Goal: Transaction & Acquisition: Purchase product/service

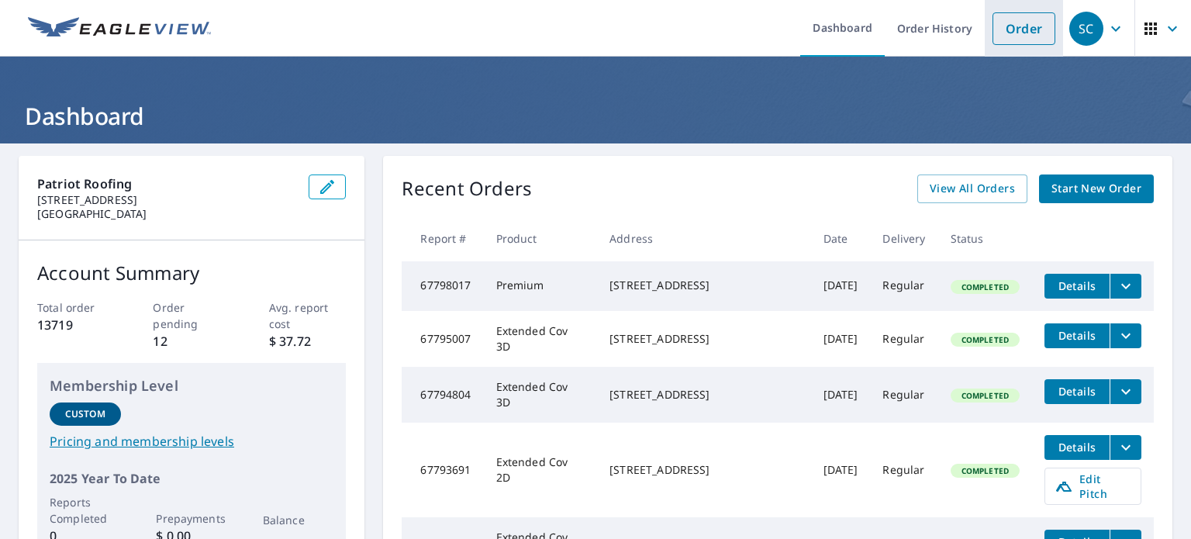
click at [1015, 33] on link "Order" at bounding box center [1024, 28] width 63 height 33
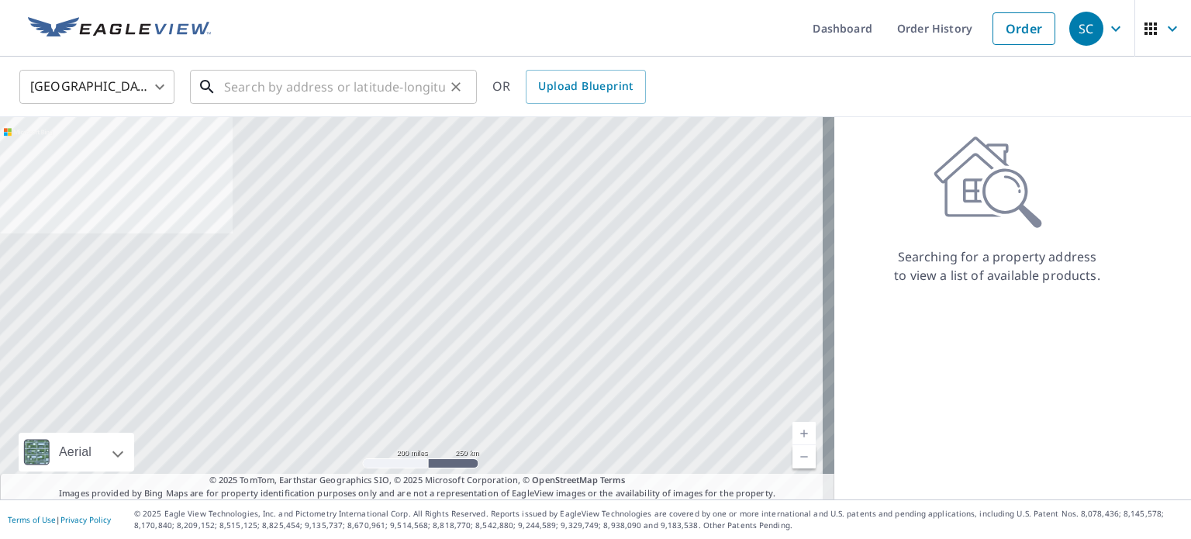
click at [374, 98] on input "text" at bounding box center [334, 86] width 221 height 43
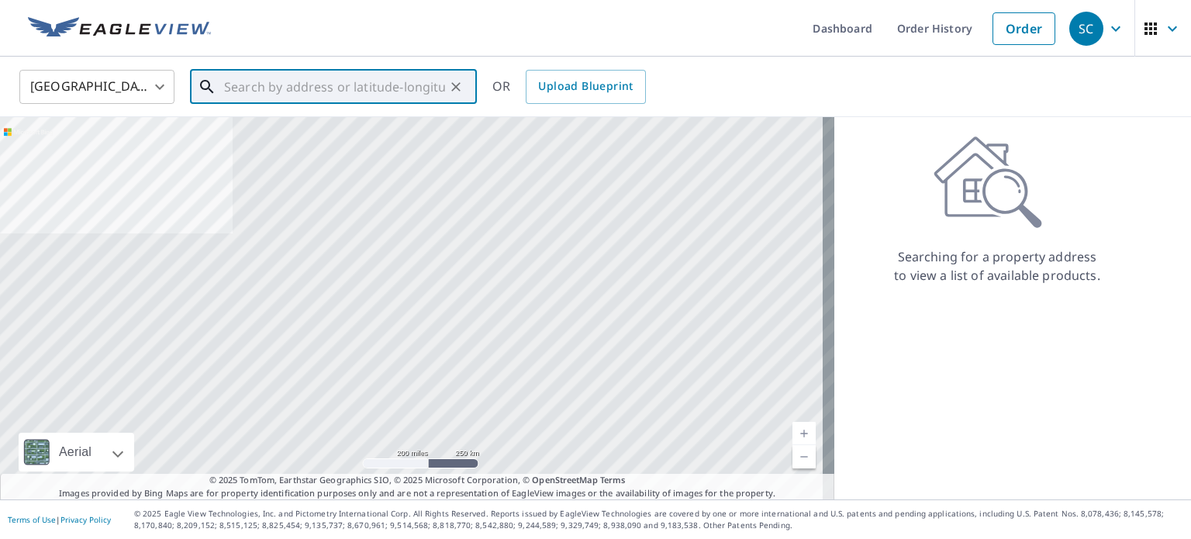
paste input "[STREET_ADDRESS][PERSON_NAME]"
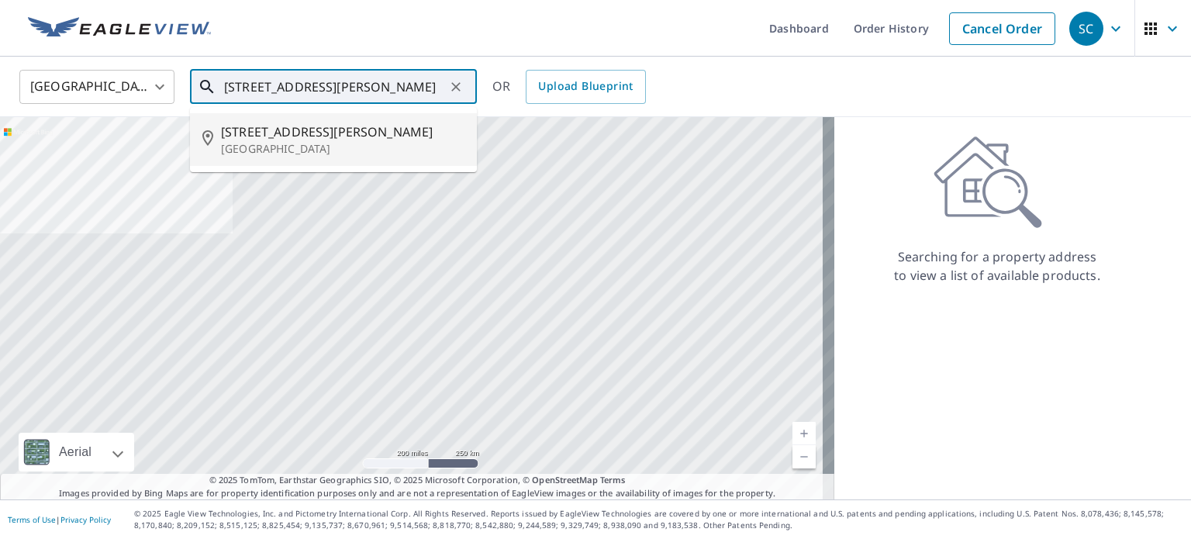
click at [368, 154] on p "[GEOGRAPHIC_DATA]" at bounding box center [343, 149] width 244 height 16
type input "[STREET_ADDRESS][PERSON_NAME][PERSON_NAME]"
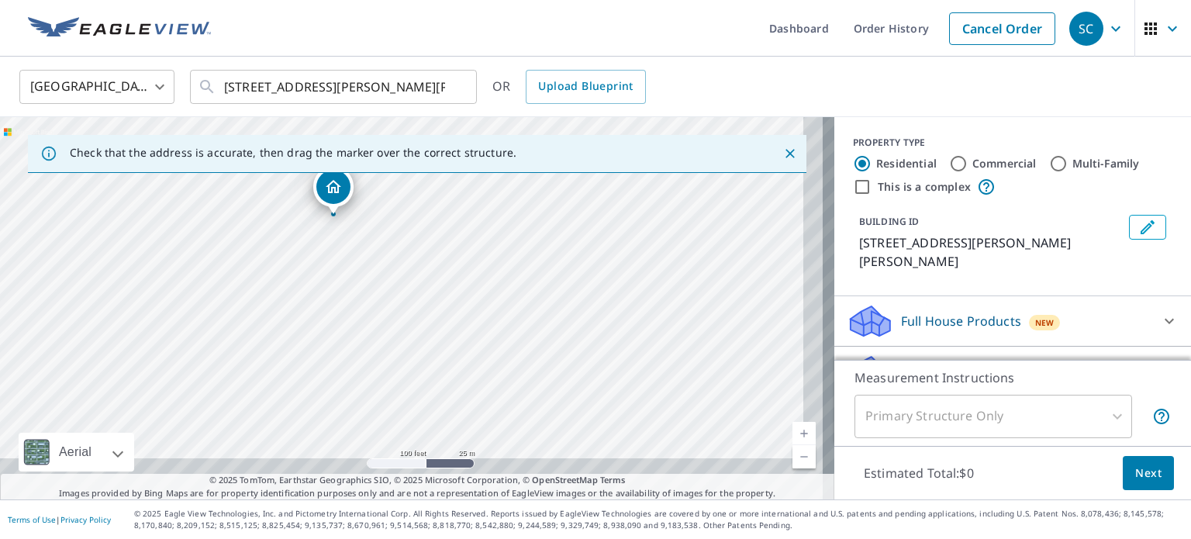
drag, startPoint x: 450, startPoint y: 404, endPoint x: 394, endPoint y: 331, distance: 91.8
click at [394, 331] on div "[STREET_ADDRESS][PERSON_NAME][PERSON_NAME]" at bounding box center [417, 308] width 835 height 382
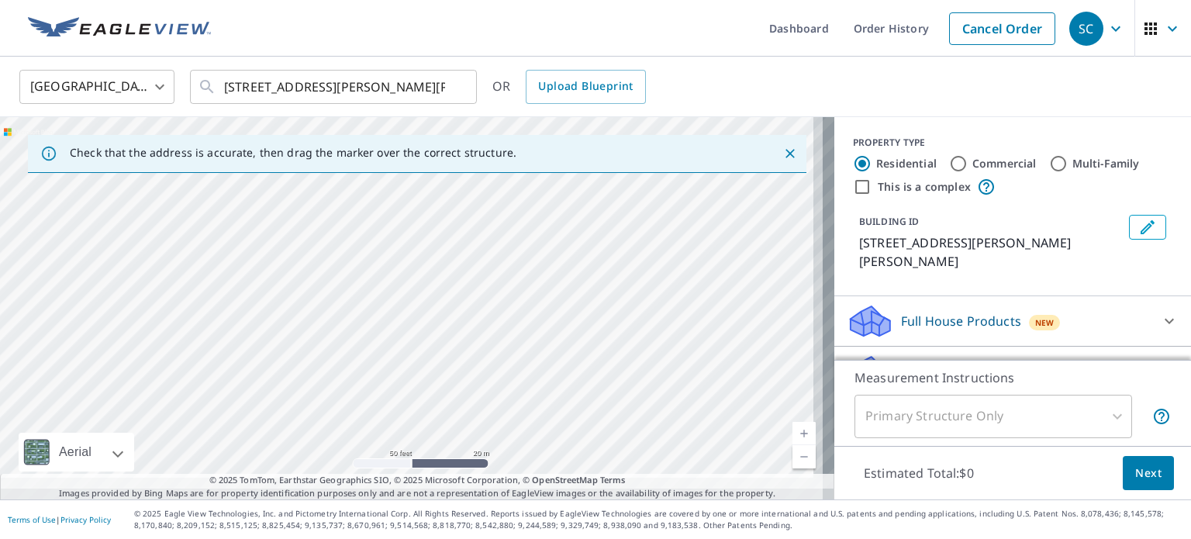
drag, startPoint x: 512, startPoint y: 358, endPoint x: 466, endPoint y: 269, distance: 99.6
click at [466, 269] on div "[STREET_ADDRESS][PERSON_NAME][PERSON_NAME]" at bounding box center [417, 308] width 835 height 382
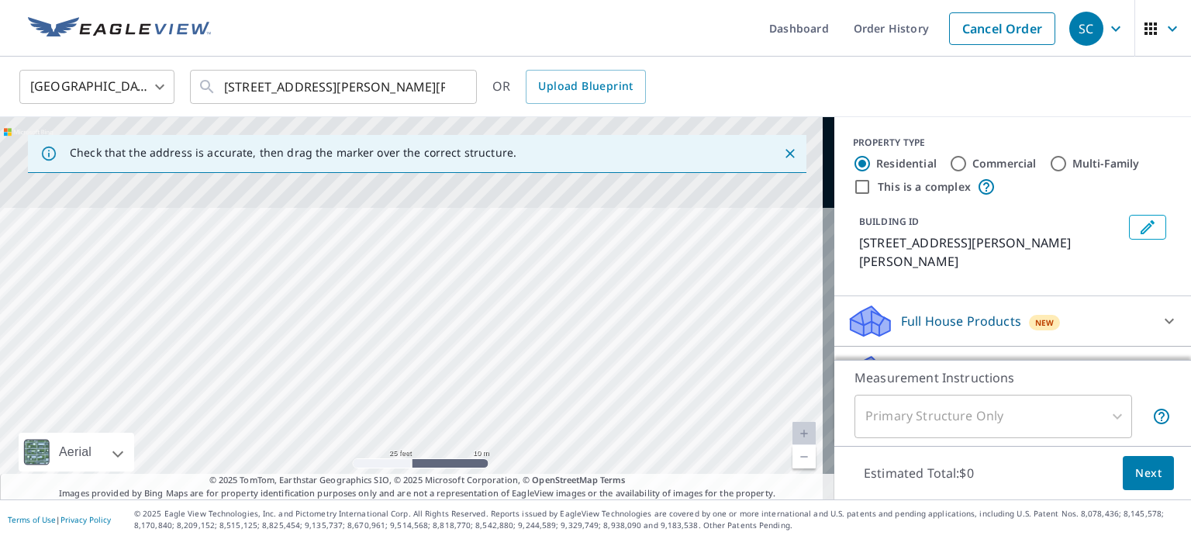
drag, startPoint x: 368, startPoint y: 199, endPoint x: 385, endPoint y: 368, distance: 169.9
click at [385, 368] on div "[STREET_ADDRESS][PERSON_NAME][PERSON_NAME]" at bounding box center [417, 308] width 835 height 382
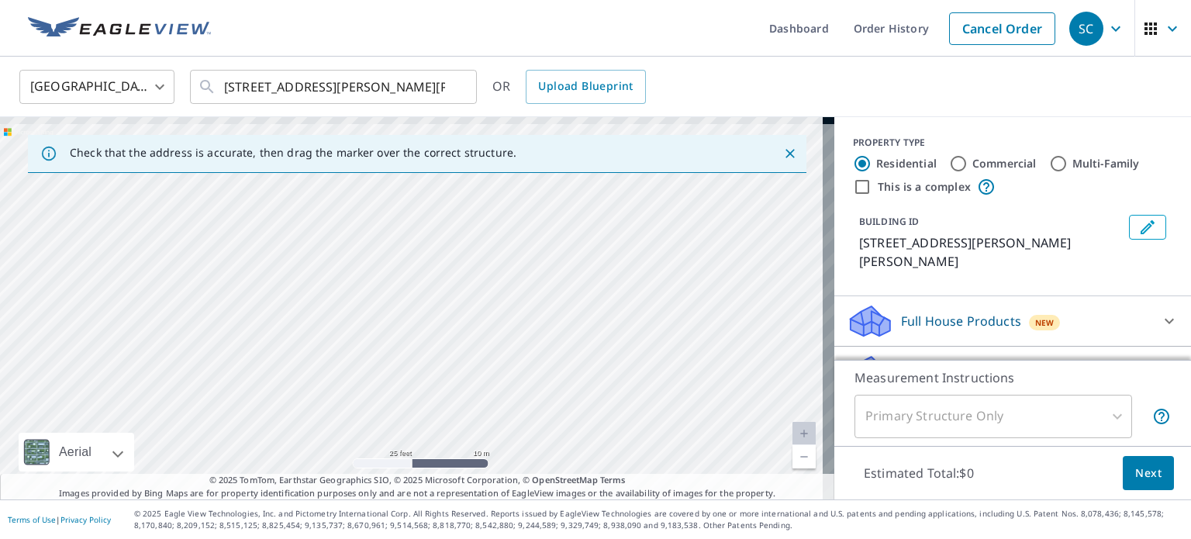
drag, startPoint x: 369, startPoint y: 312, endPoint x: 372, endPoint y: 406, distance: 94.7
click at [372, 406] on div "[STREET_ADDRESS][PERSON_NAME][PERSON_NAME]" at bounding box center [417, 308] width 835 height 382
click at [296, 269] on div "[STREET_ADDRESS][PERSON_NAME][PERSON_NAME]" at bounding box center [417, 308] width 835 height 382
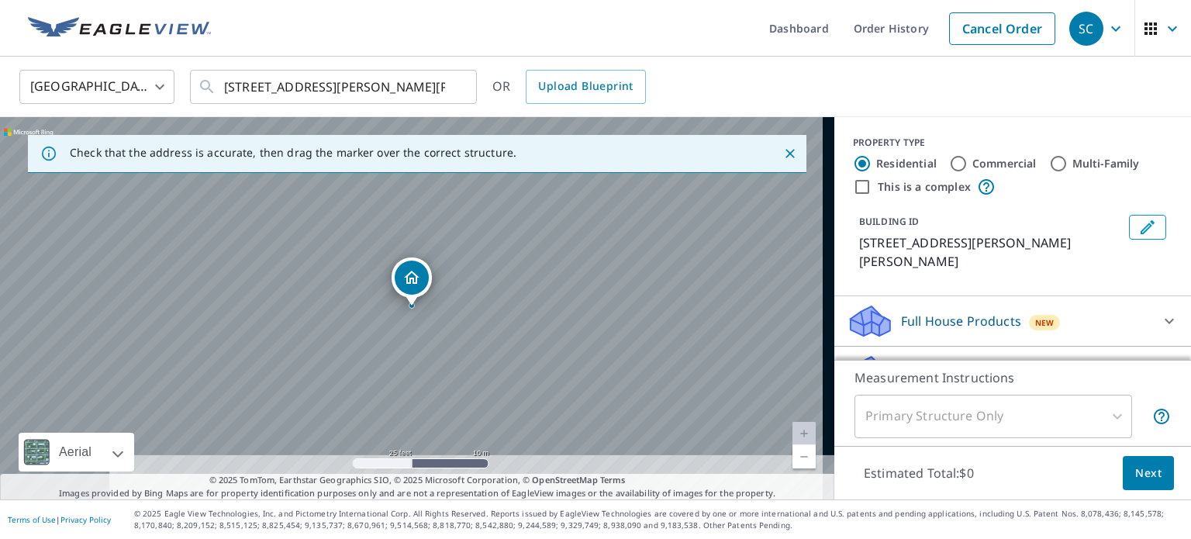
click at [297, 279] on div "[STREET_ADDRESS][PERSON_NAME][PERSON_NAME]" at bounding box center [417, 308] width 835 height 382
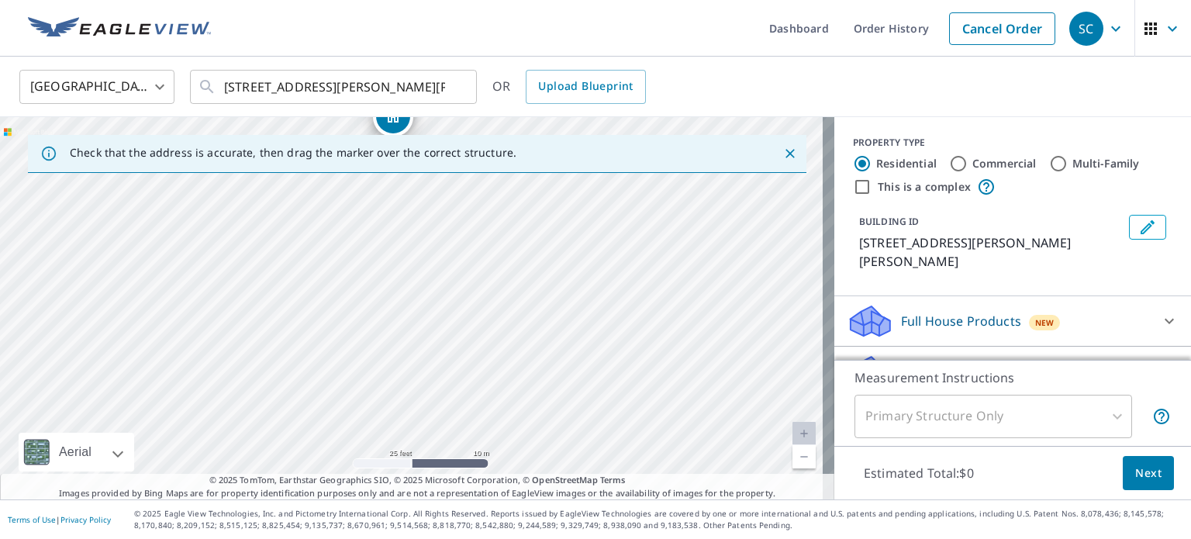
drag, startPoint x: 454, startPoint y: 357, endPoint x: 435, endPoint y: 195, distance: 163.2
click at [435, 195] on div "[STREET_ADDRESS][PERSON_NAME][PERSON_NAME]" at bounding box center [417, 308] width 835 height 382
drag, startPoint x: 429, startPoint y: 342, endPoint x: 417, endPoint y: 244, distance: 98.5
click at [417, 244] on div "[STREET_ADDRESS][PERSON_NAME][PERSON_NAME]" at bounding box center [417, 308] width 835 height 382
drag, startPoint x: 432, startPoint y: 257, endPoint x: 436, endPoint y: 377, distance: 120.3
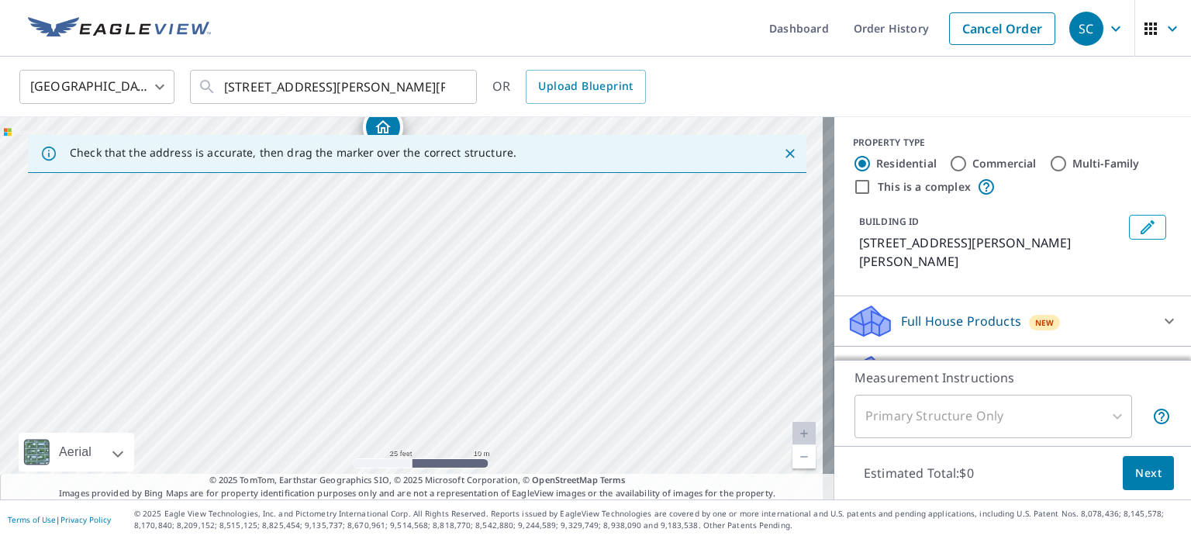
click at [436, 377] on div "[STREET_ADDRESS][PERSON_NAME][PERSON_NAME]" at bounding box center [417, 308] width 835 height 382
drag, startPoint x: 429, startPoint y: 268, endPoint x: 427, endPoint y: 406, distance: 138.1
click at [427, 406] on div "[STREET_ADDRESS][PERSON_NAME][PERSON_NAME]" at bounding box center [417, 308] width 835 height 382
drag, startPoint x: 382, startPoint y: 282, endPoint x: 363, endPoint y: 277, distance: 19.4
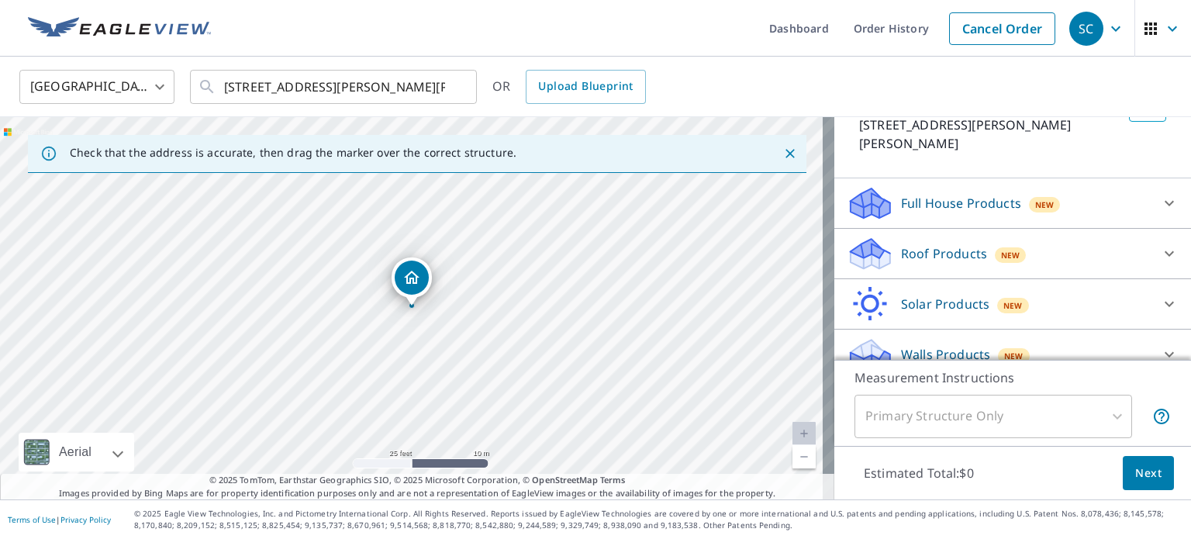
scroll to position [118, 0]
click at [928, 244] on p "Roof Products" at bounding box center [944, 253] width 86 height 19
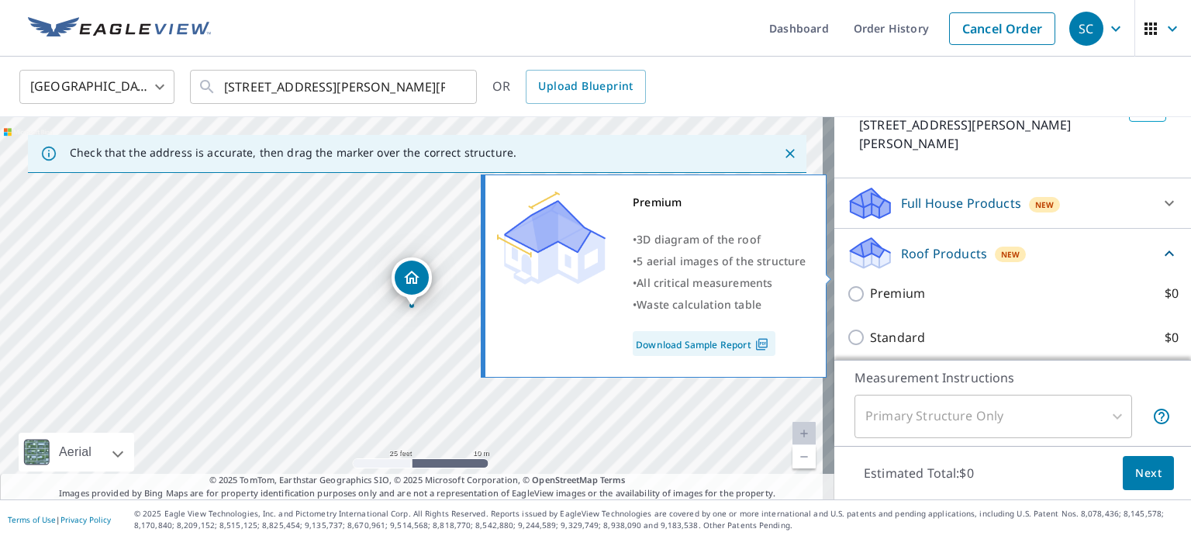
click at [897, 284] on p "Premium" at bounding box center [897, 293] width 55 height 19
click at [870, 285] on input "Premium $0" at bounding box center [858, 294] width 23 height 19
checkbox input "true"
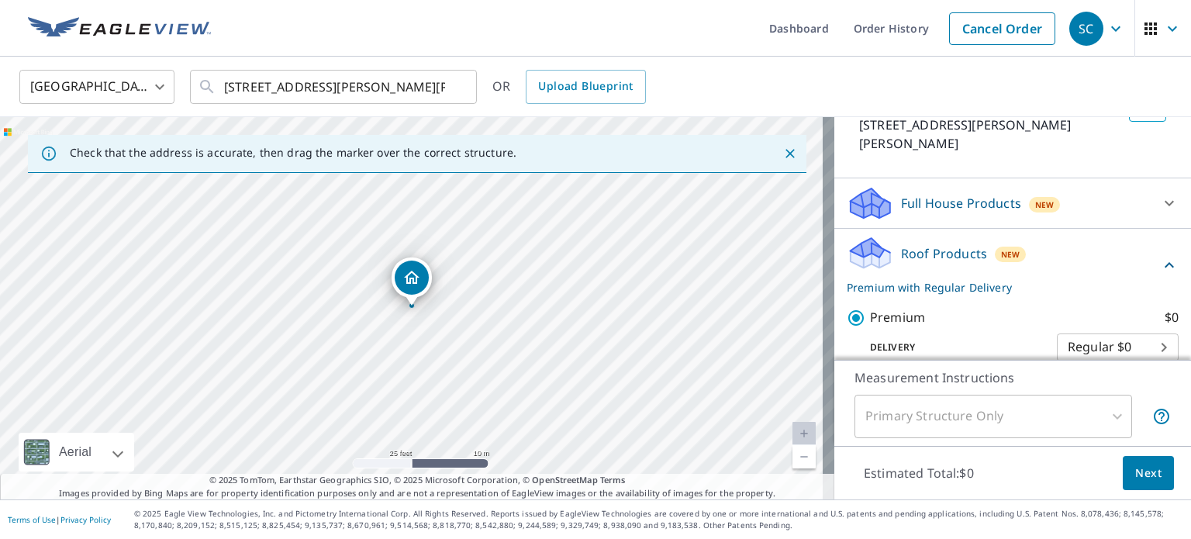
click at [1136, 476] on span "Next" at bounding box center [1149, 473] width 26 height 19
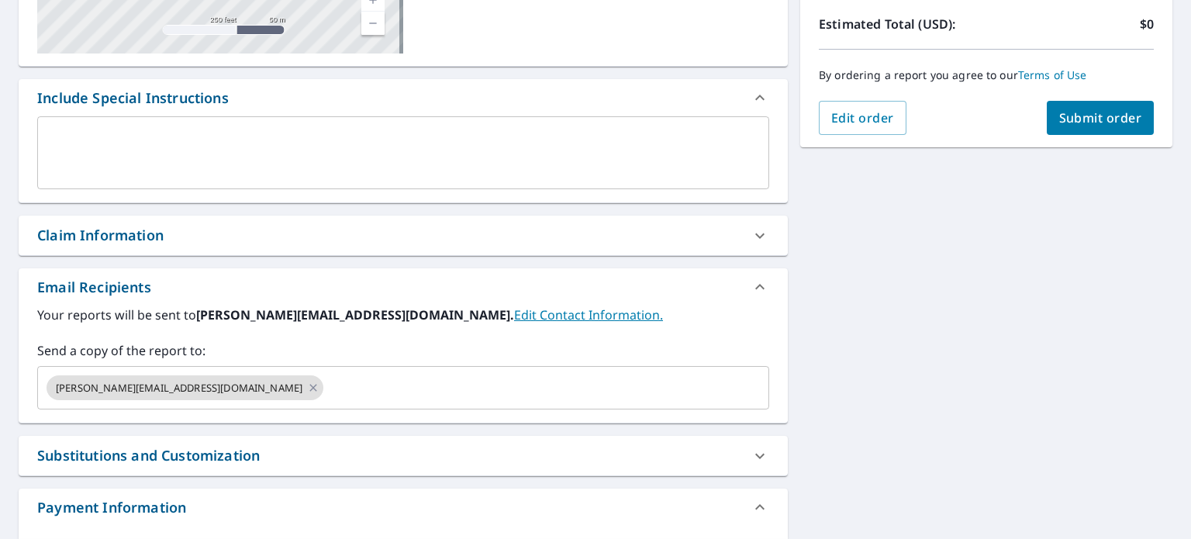
scroll to position [352, 0]
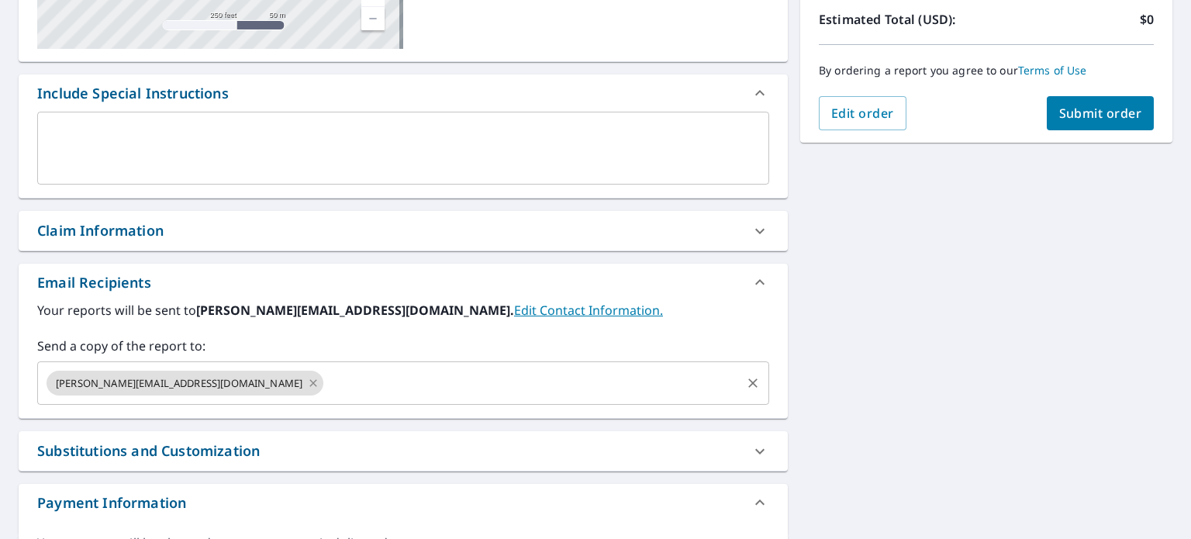
click at [307, 382] on icon at bounding box center [313, 383] width 12 height 17
checkbox input "true"
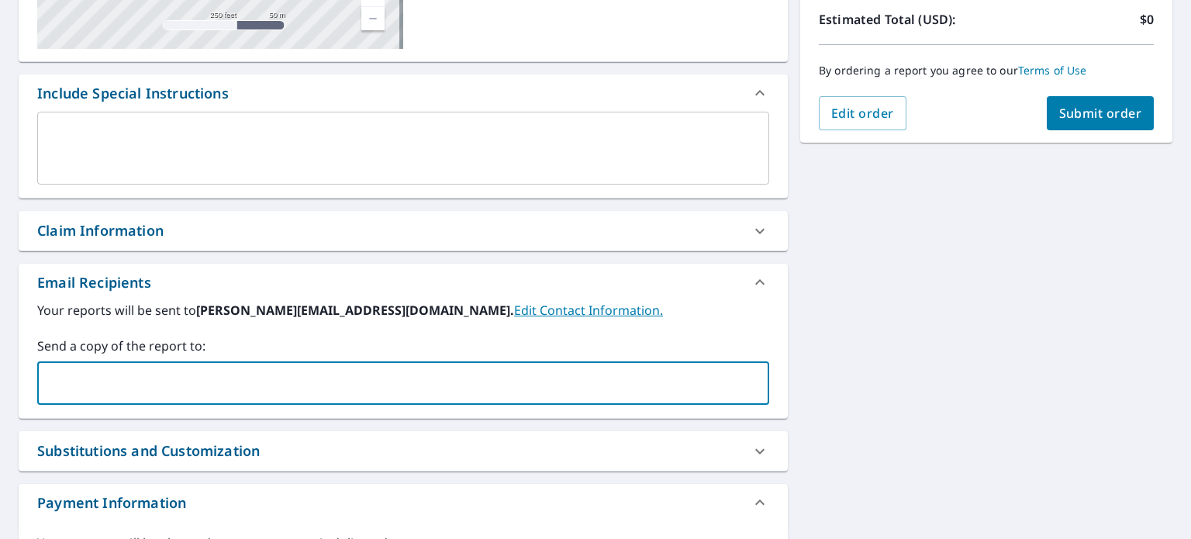
click at [189, 382] on input "text" at bounding box center [391, 382] width 695 height 29
type input "[PERSON_NAME][EMAIL_ADDRESS][DOMAIN_NAME]"
click at [1060, 112] on span "Submit order" at bounding box center [1101, 113] width 83 height 17
checkbox input "true"
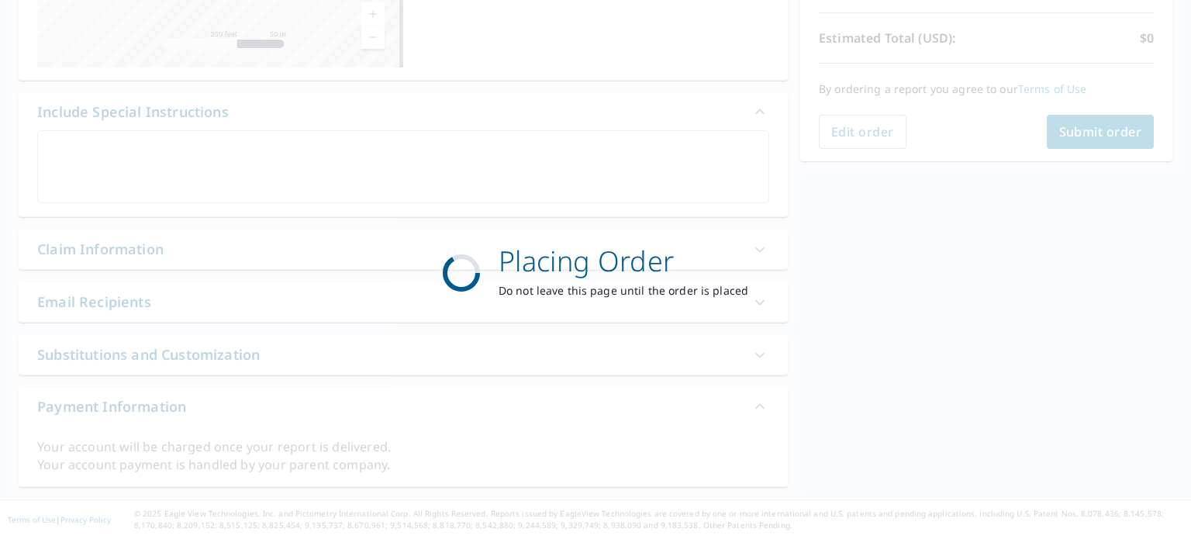
scroll to position [332, 0]
